Goal: Check status

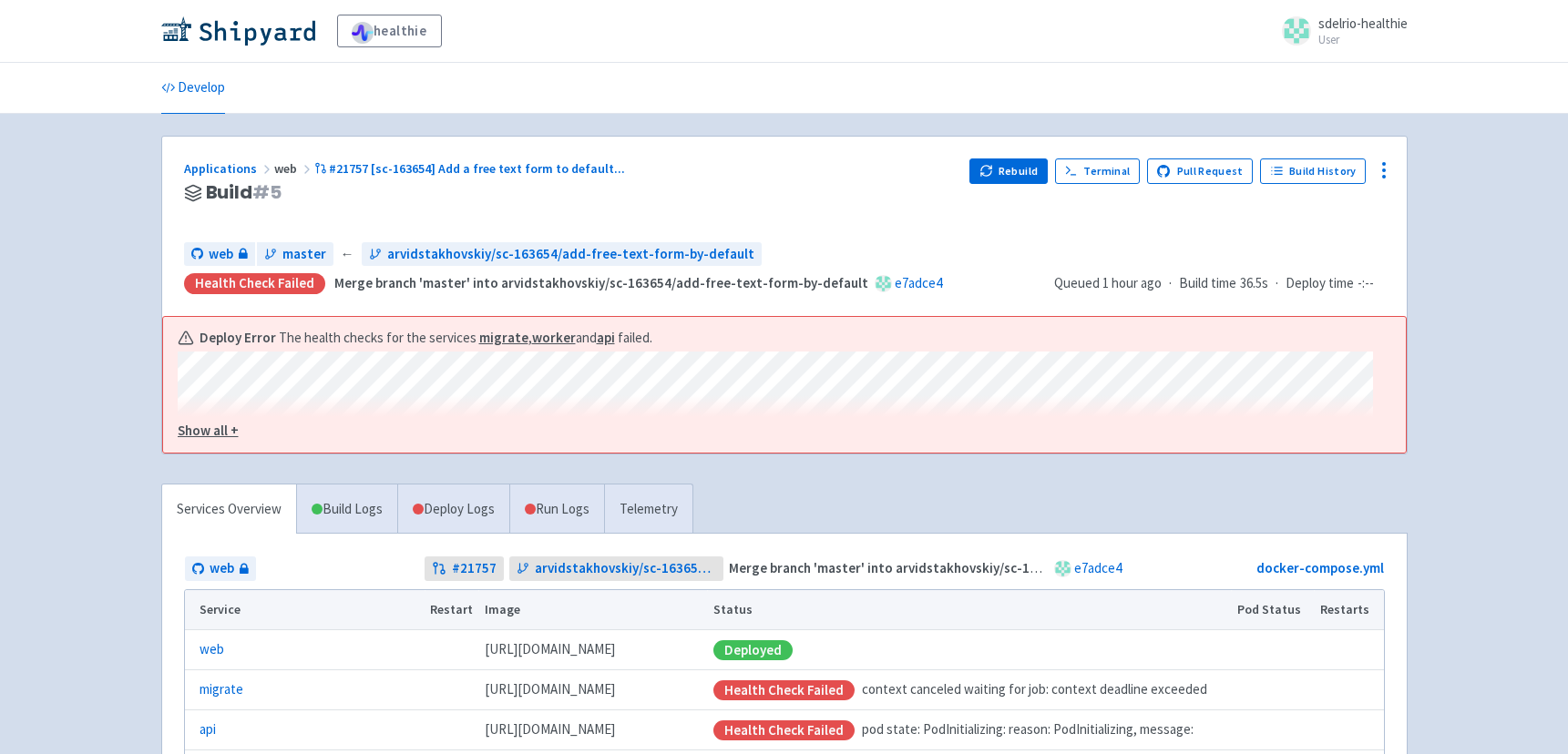
click at [223, 433] on u "Show all +" at bounding box center [209, 431] width 61 height 17
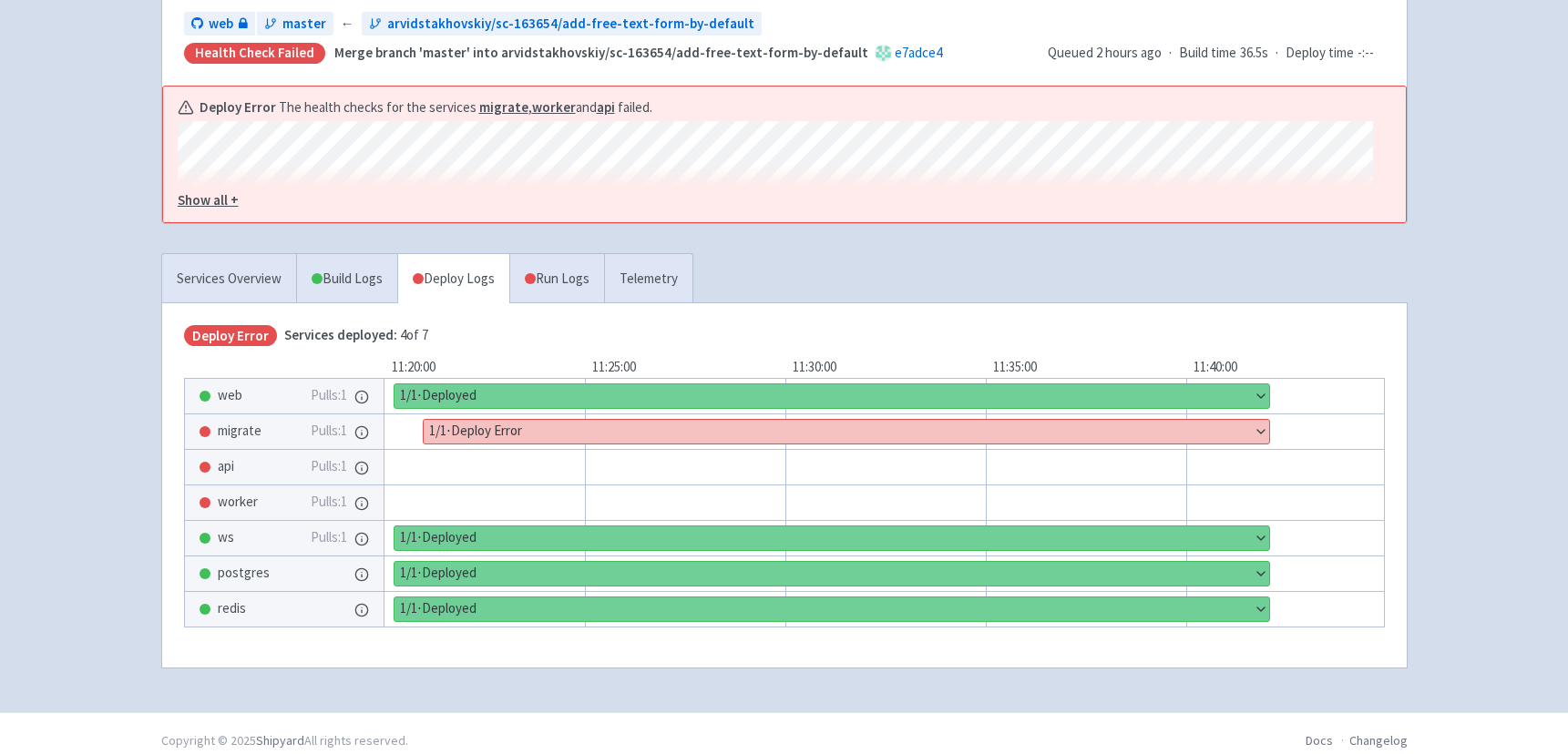
scroll to position [245, 0]
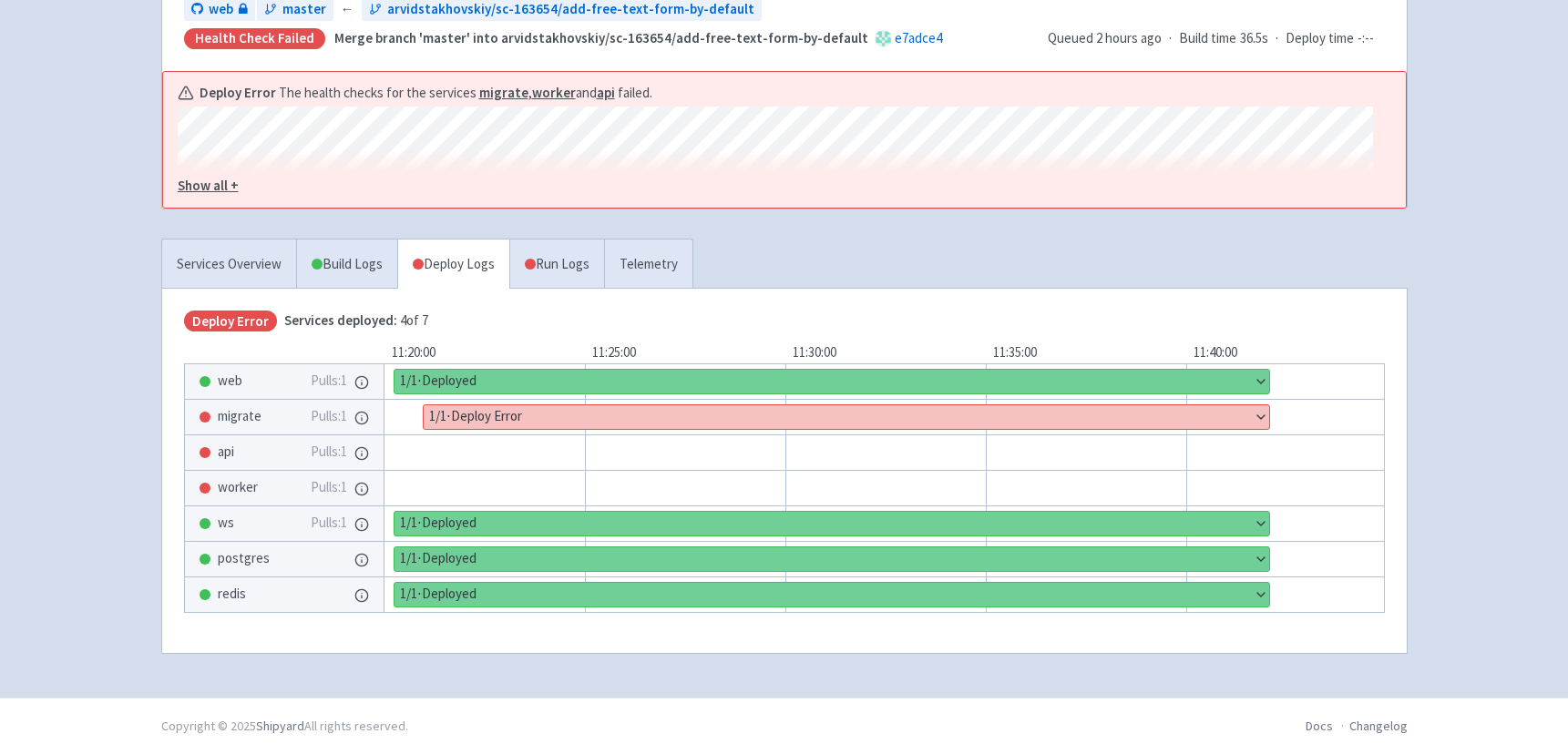
click at [507, 418] on button "Show details" at bounding box center [846, 417] width 845 height 24
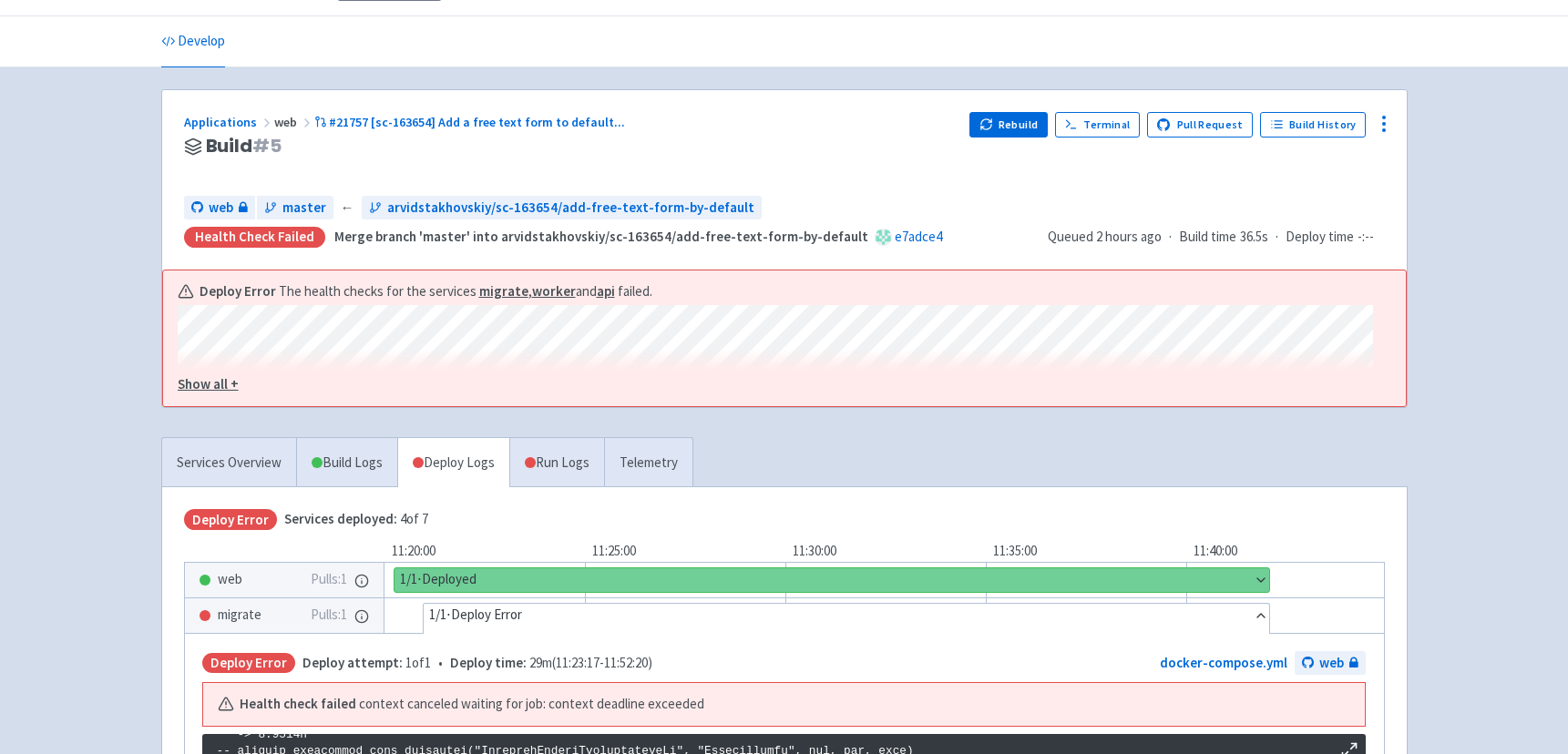
scroll to position [42, 0]
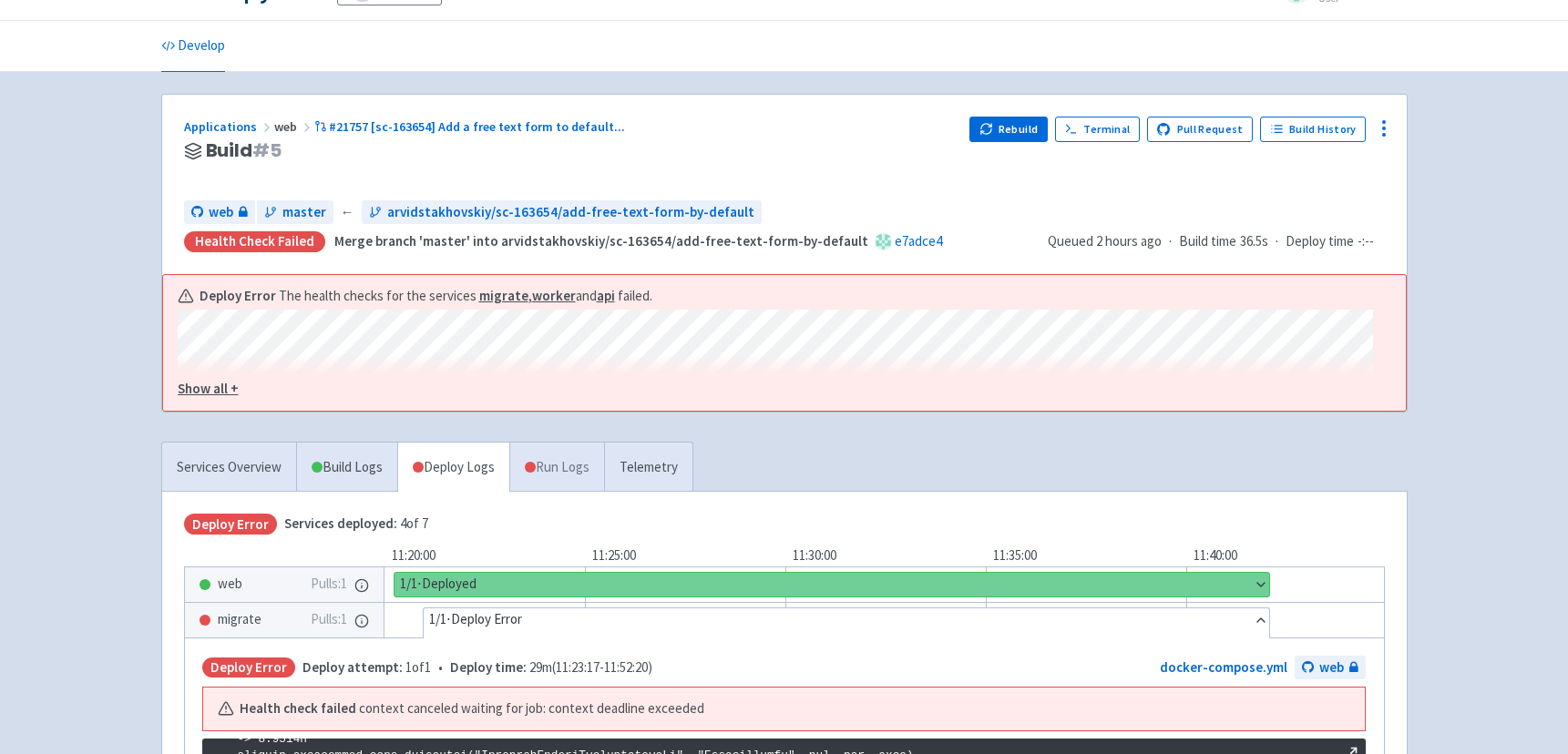
click at [563, 462] on link "Run Logs" at bounding box center [556, 468] width 95 height 50
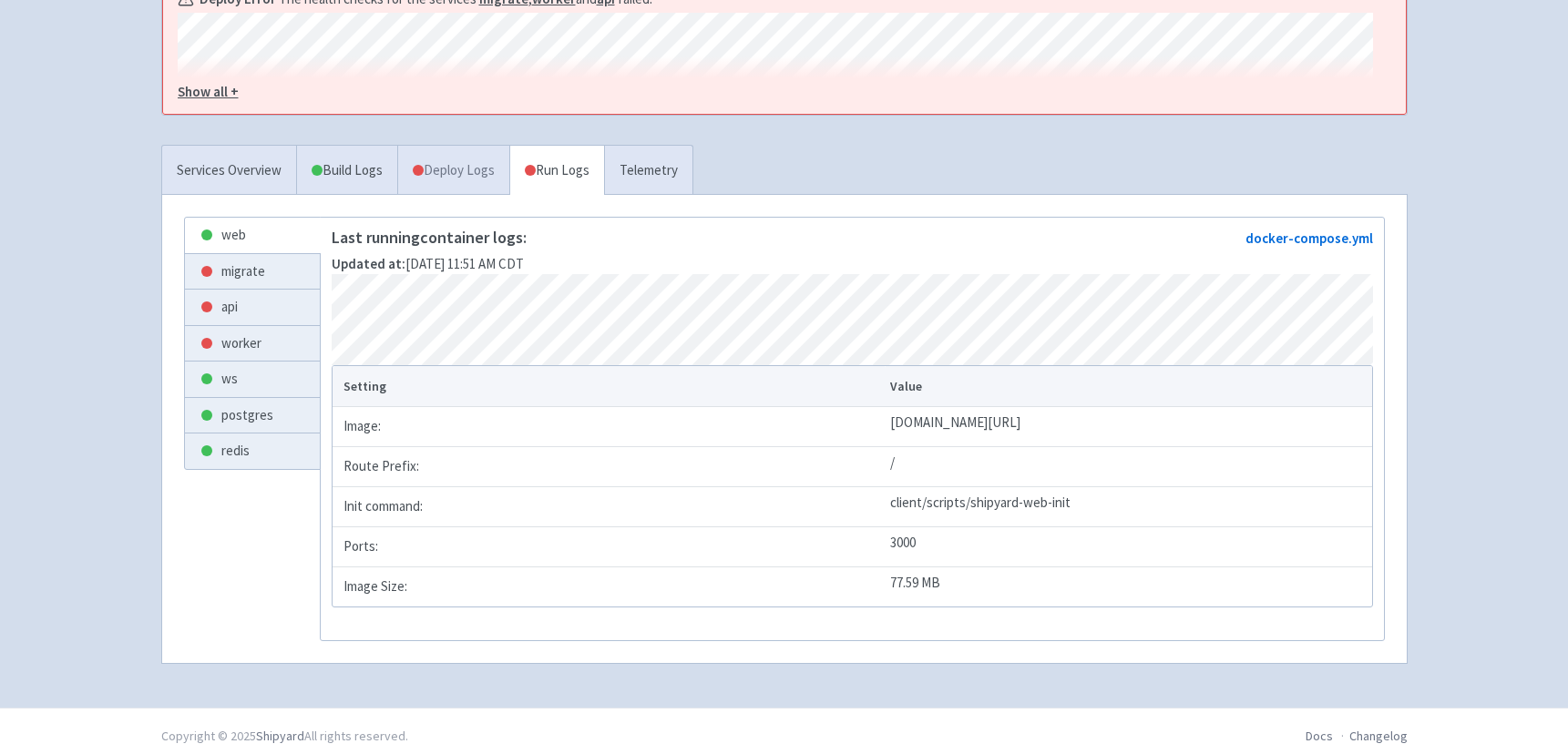
click at [458, 180] on link "Deploy Logs" at bounding box center [453, 170] width 112 height 50
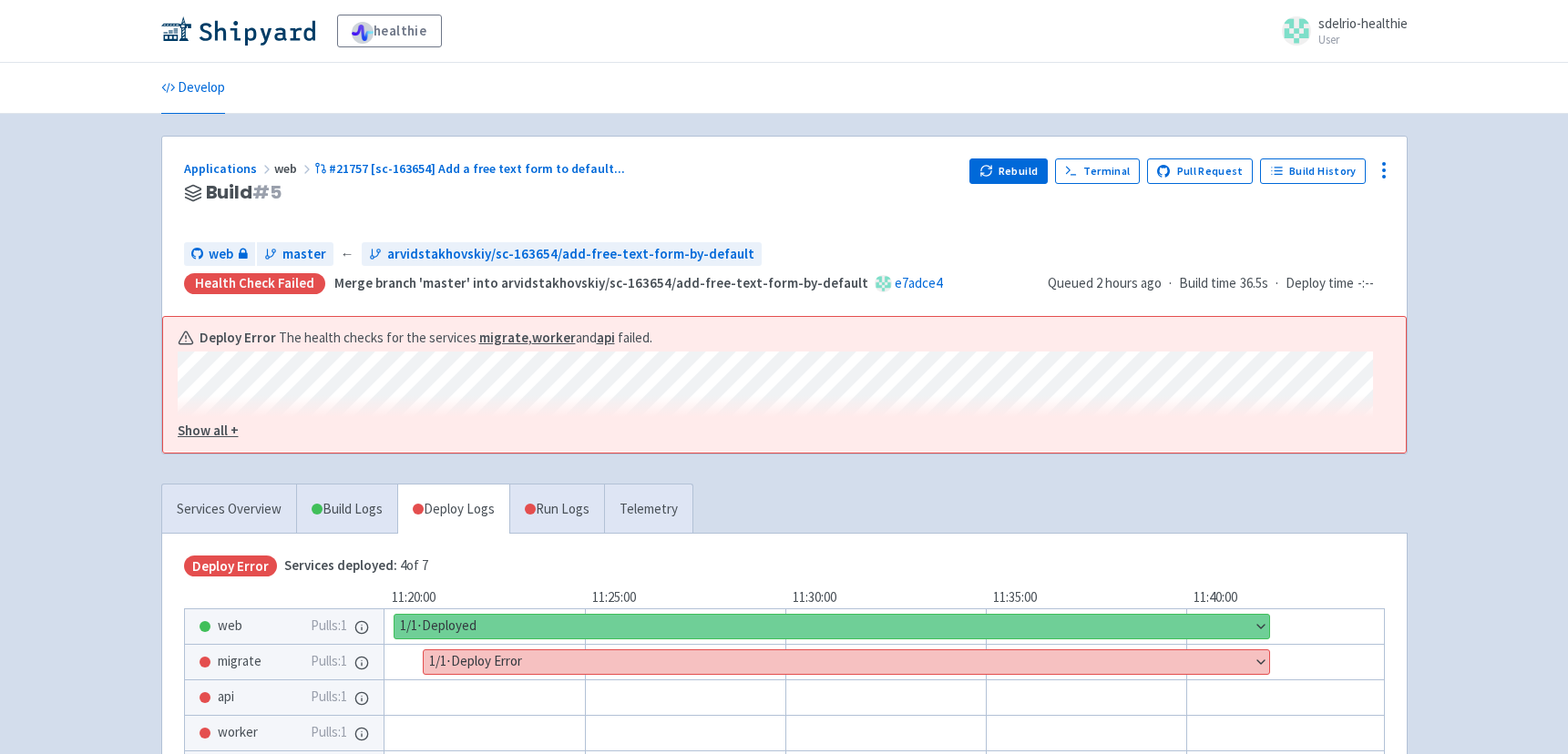
click at [220, 430] on u "Show all +" at bounding box center [209, 431] width 61 height 17
